Goal: Ask a question

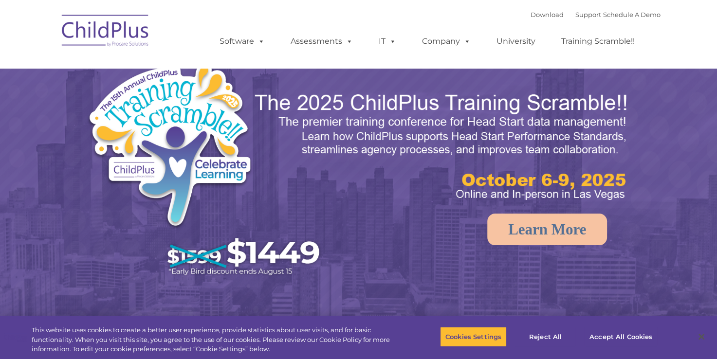
select select "MEDIUM"
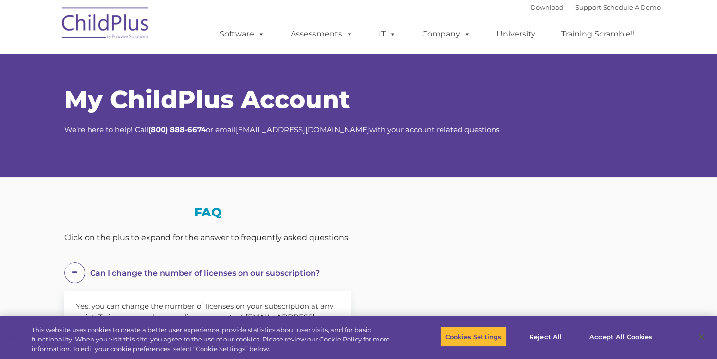
select select "MEDIUM"
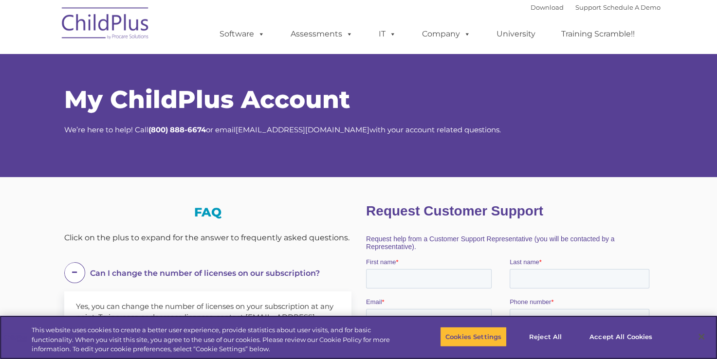
click at [715, 349] on div "This website uses cookies to create a better user experience, provide statistic…" at bounding box center [358, 337] width 717 height 43
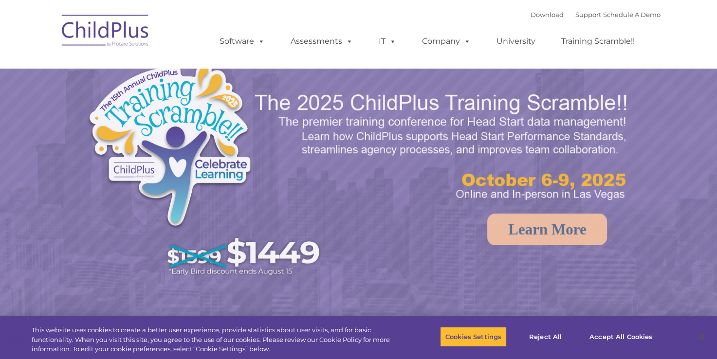
select select "MEDIUM"
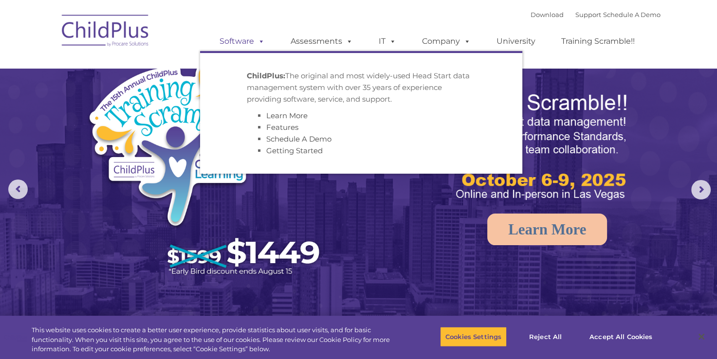
click at [257, 45] on span at bounding box center [259, 41] width 11 height 9
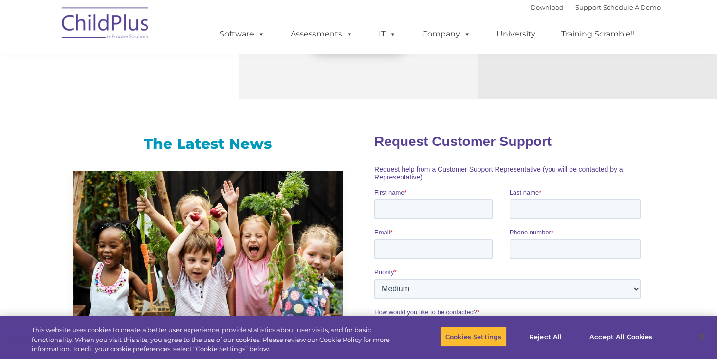
scroll to position [545, 0]
click at [604, 338] on button "Accept All Cookies" at bounding box center [620, 337] width 73 height 20
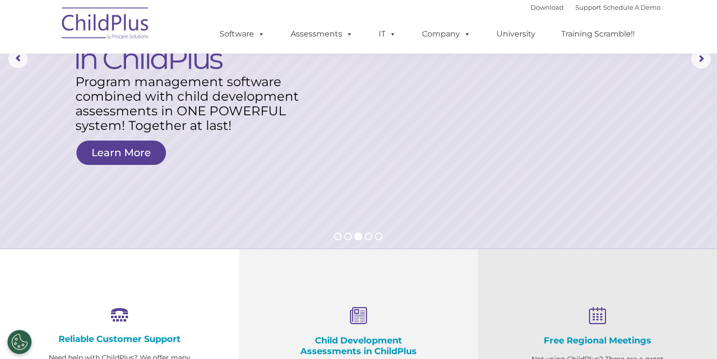
scroll to position [27, 0]
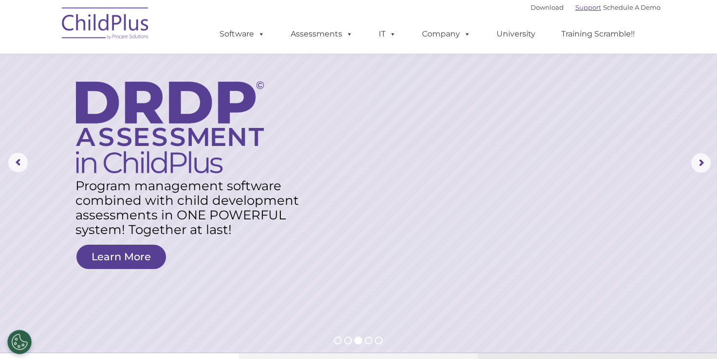
click at [575, 6] on link "Support" at bounding box center [588, 7] width 26 height 8
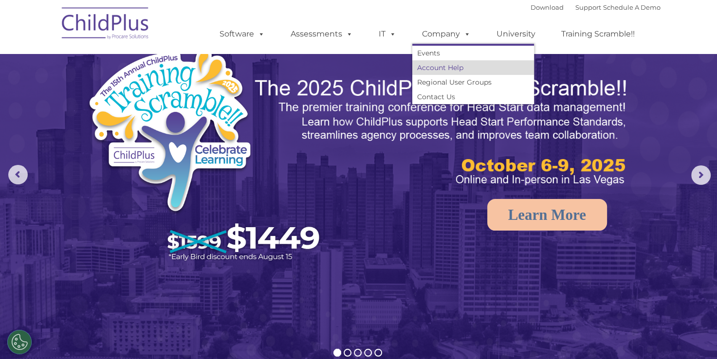
click at [448, 66] on link "Account Help" at bounding box center [473, 67] width 122 height 15
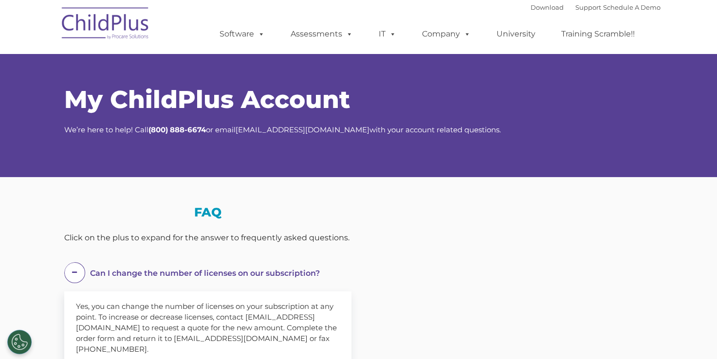
select select "MEDIUM"
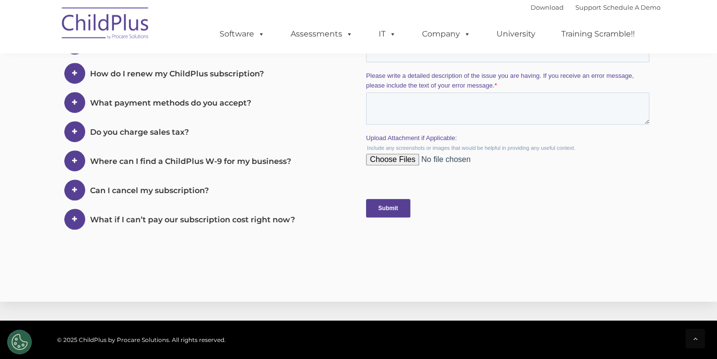
scroll to position [428, 0]
